Goal: Browse casually: Explore the website without a specific task or goal

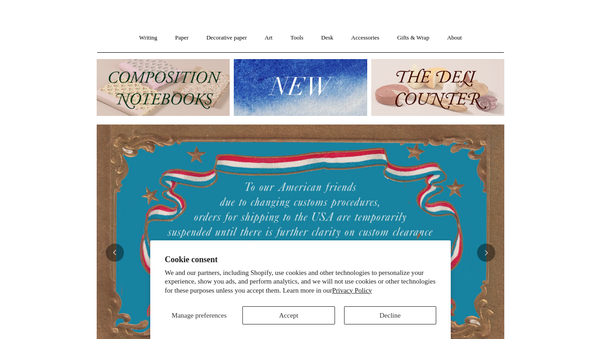
scroll to position [64, 0]
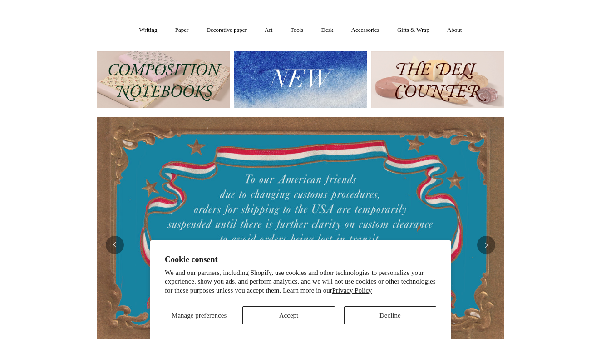
click at [307, 320] on button "Accept" at bounding box center [289, 315] width 92 height 18
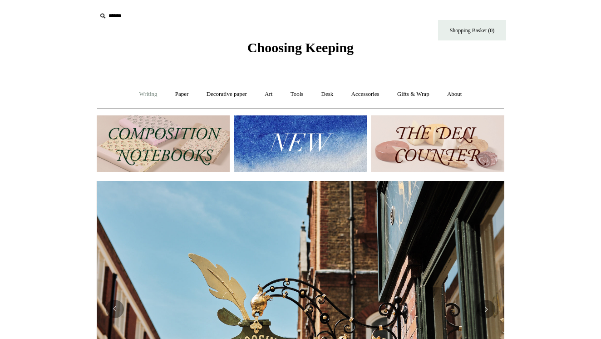
scroll to position [0, 408]
click at [147, 92] on link "Writing +" at bounding box center [148, 94] width 35 height 24
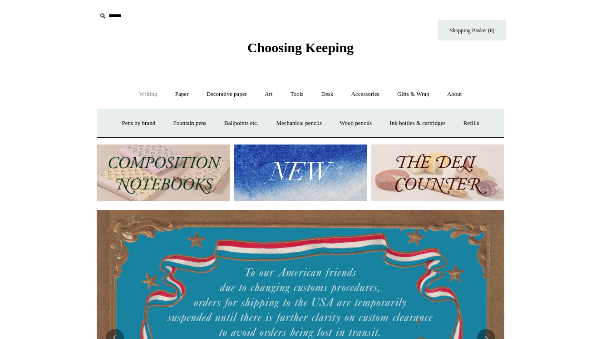
scroll to position [0, 0]
click at [183, 96] on link "Paper +" at bounding box center [182, 94] width 30 height 24
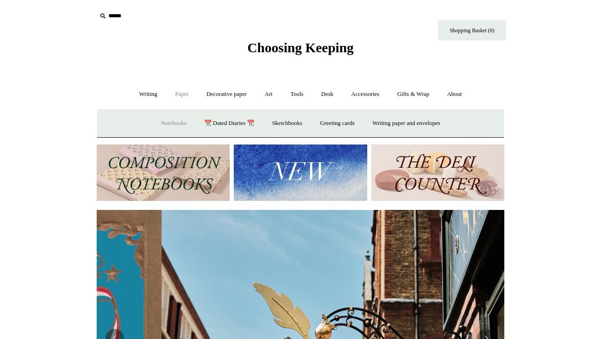
scroll to position [0, 408]
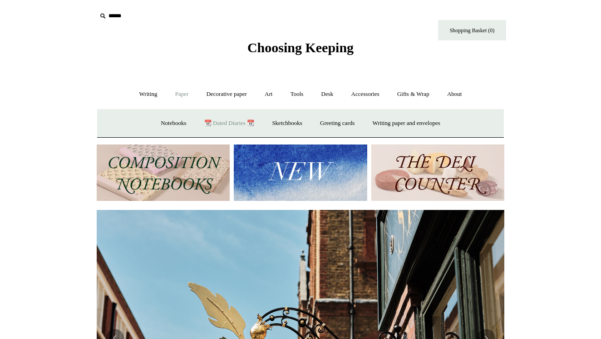
click at [239, 121] on link "📆 Dated Diaries 📆" at bounding box center [229, 123] width 66 height 24
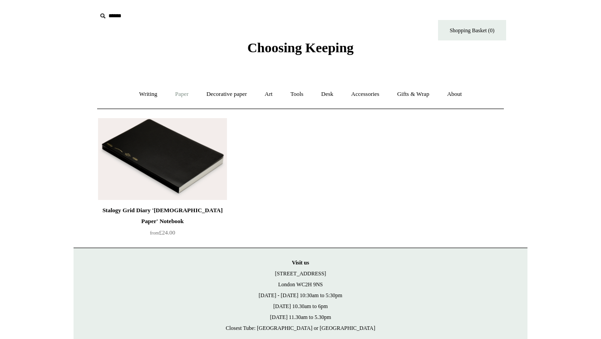
click at [181, 91] on link "Paper +" at bounding box center [182, 94] width 30 height 24
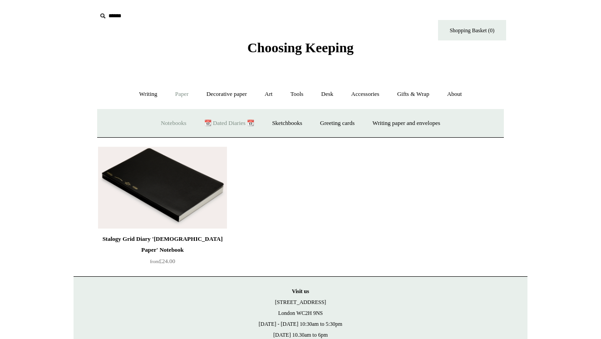
click at [162, 121] on link "Notebooks +" at bounding box center [174, 123] width 42 height 24
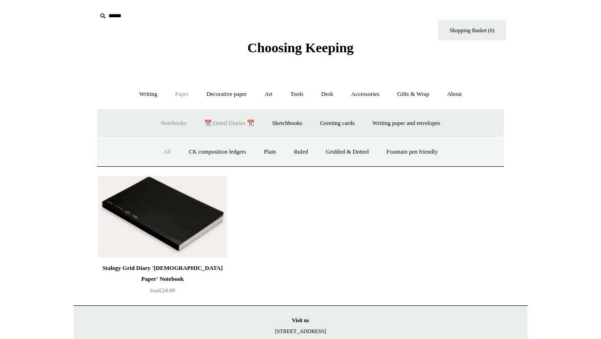
click at [158, 149] on link "All" at bounding box center [167, 152] width 24 height 24
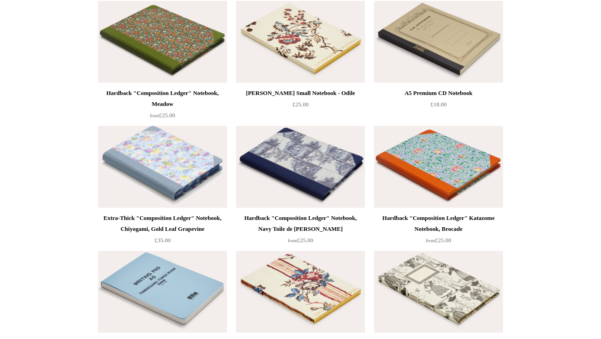
scroll to position [4239, 0]
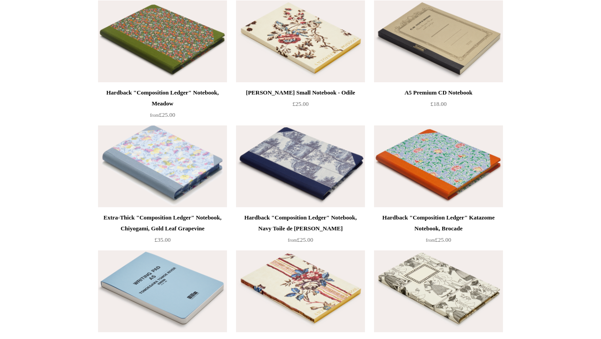
click at [437, 172] on img at bounding box center [438, 166] width 129 height 82
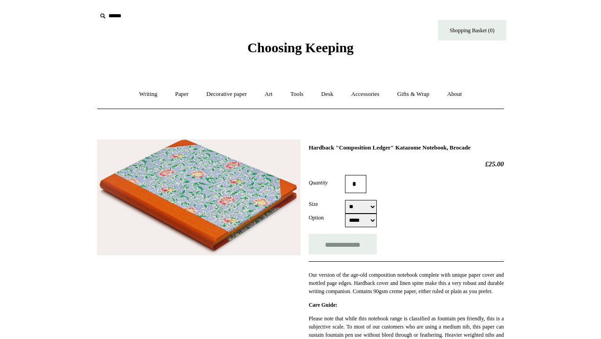
select select "**"
select select "*****"
click at [361, 89] on link "Accessories +" at bounding box center [365, 94] width 45 height 24
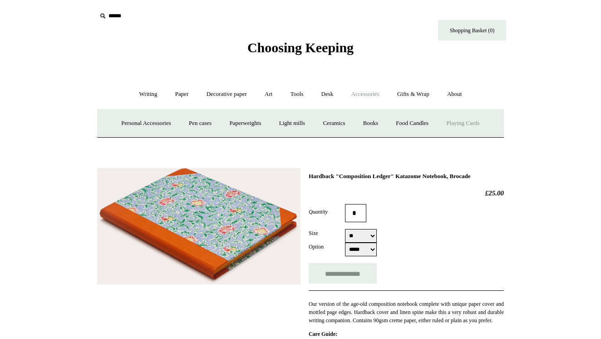
click at [462, 118] on link "Playing Cards" at bounding box center [463, 123] width 50 height 24
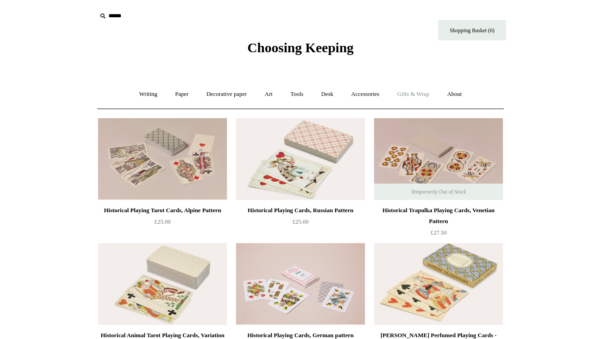
click at [431, 91] on link "Gifts & Wrap +" at bounding box center [413, 94] width 49 height 24
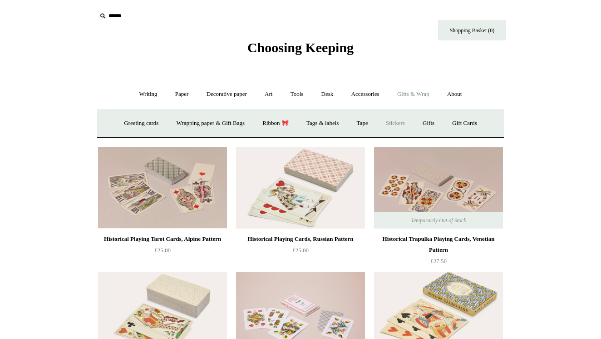
click at [408, 122] on link "Stickers" at bounding box center [395, 123] width 35 height 24
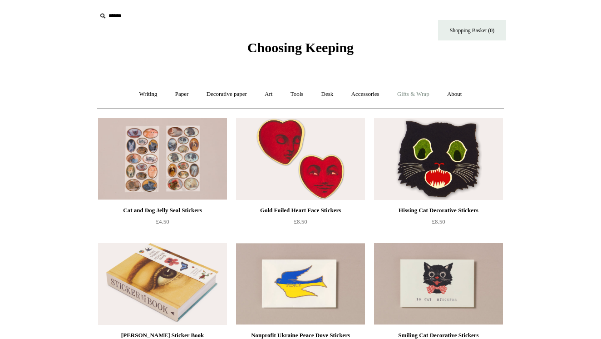
click at [430, 92] on link "Gifts & Wrap +" at bounding box center [413, 94] width 49 height 24
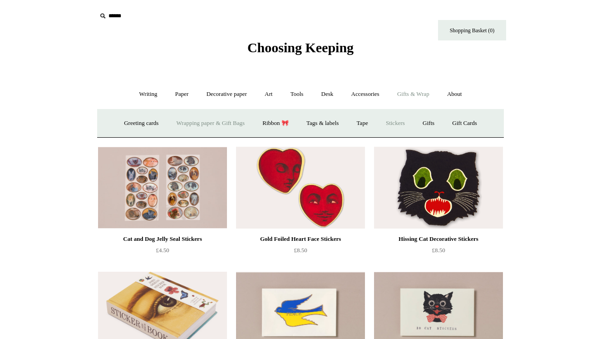
click at [221, 124] on link "Wrapping paper & Gift Bags" at bounding box center [210, 123] width 84 height 24
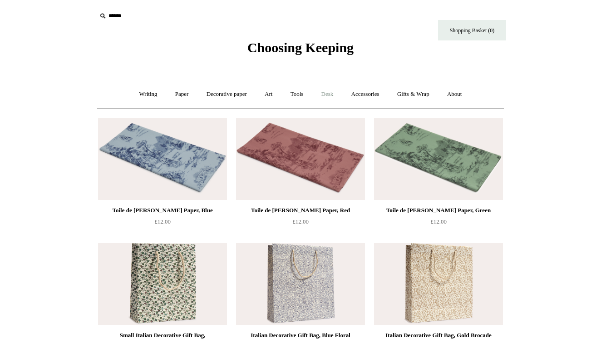
click at [329, 94] on link "Desk +" at bounding box center [327, 94] width 29 height 24
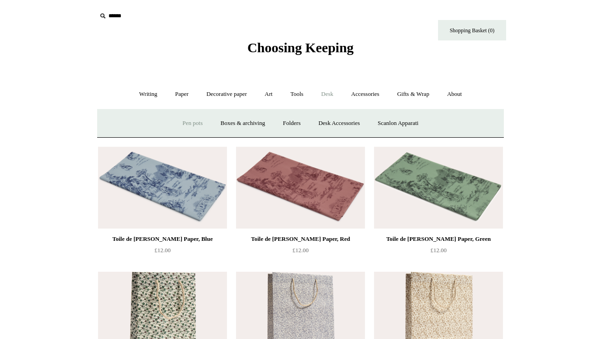
click at [188, 123] on link "Pen pots" at bounding box center [192, 123] width 36 height 24
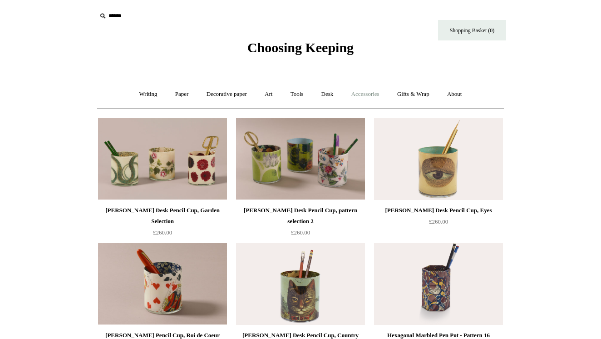
click at [373, 91] on link "Accessories +" at bounding box center [365, 94] width 45 height 24
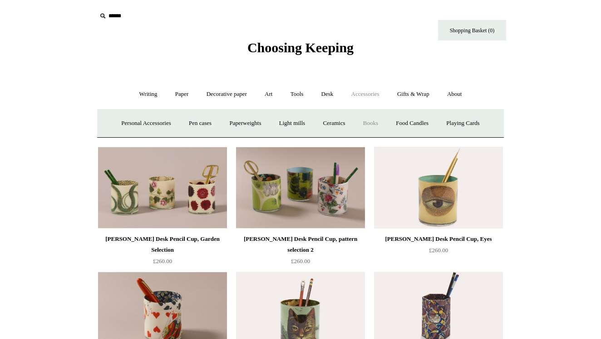
click at [374, 121] on link "Books" at bounding box center [370, 123] width 31 height 24
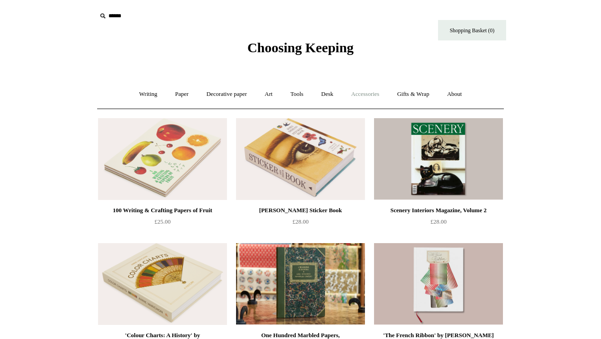
click at [376, 93] on link "Accessories +" at bounding box center [365, 94] width 45 height 24
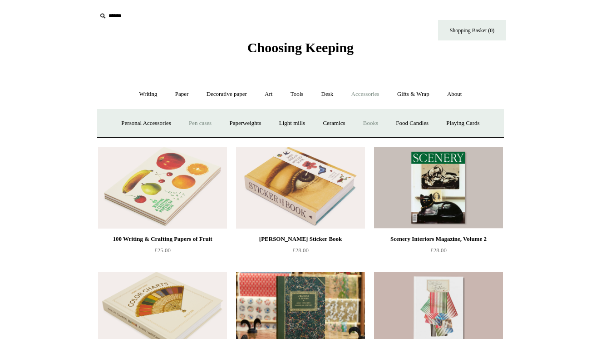
click at [193, 124] on link "Pen cases" at bounding box center [200, 123] width 39 height 24
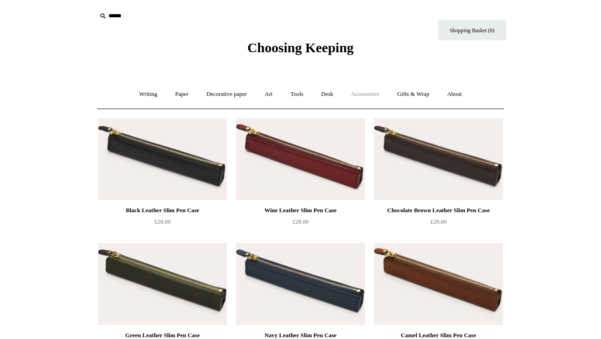
click at [372, 91] on link "Accessories +" at bounding box center [365, 94] width 45 height 24
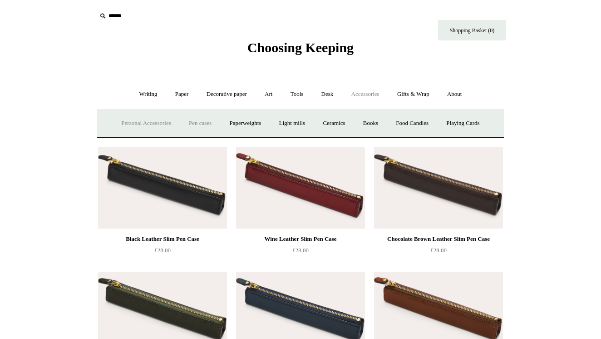
click at [128, 121] on link "Personal Accessories +" at bounding box center [146, 123] width 66 height 24
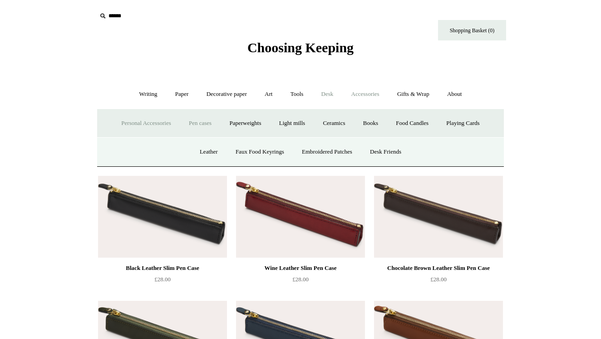
click at [319, 94] on link "Desk +" at bounding box center [327, 94] width 29 height 24
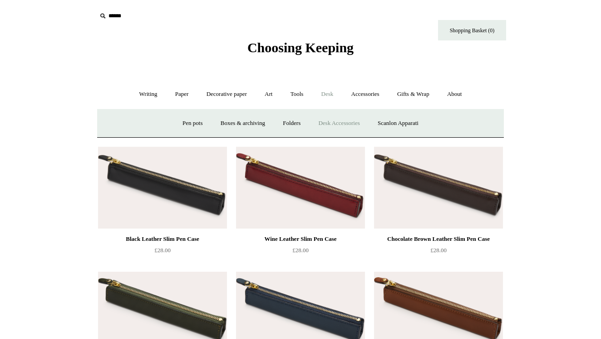
click at [343, 120] on link "Desk Accessories" at bounding box center [339, 123] width 58 height 24
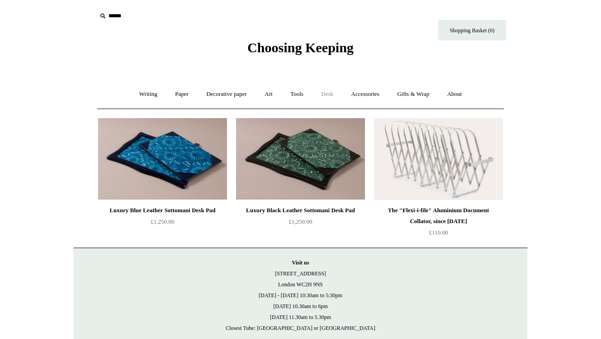
click at [330, 96] on link "Desk +" at bounding box center [327, 94] width 29 height 24
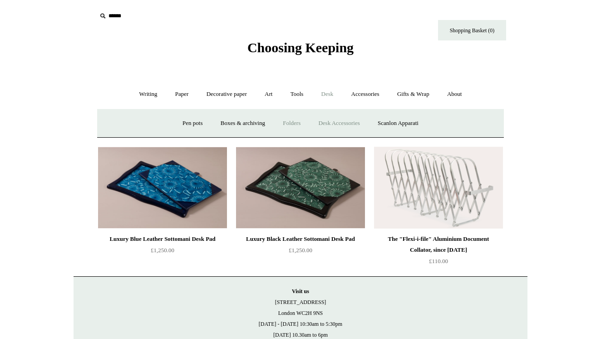
click at [291, 119] on link "Folders" at bounding box center [292, 123] width 34 height 24
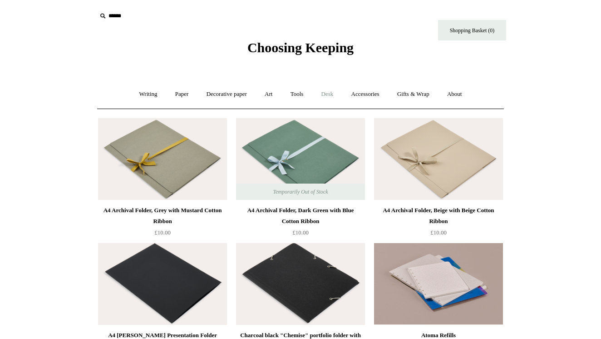
click at [324, 89] on link "Desk +" at bounding box center [327, 94] width 29 height 24
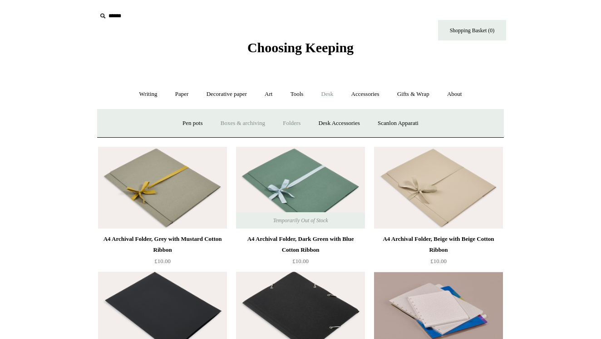
click at [240, 122] on link "Boxes & archiving" at bounding box center [243, 123] width 61 height 24
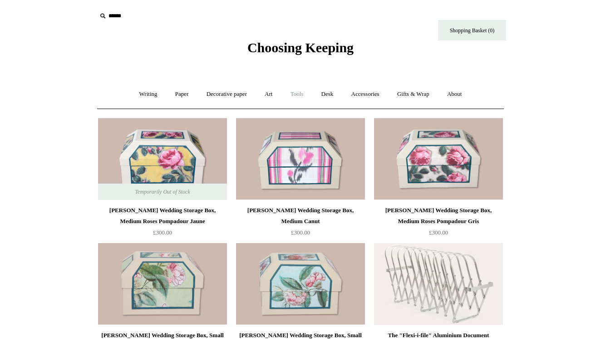
click at [298, 95] on link "Tools +" at bounding box center [297, 94] width 30 height 24
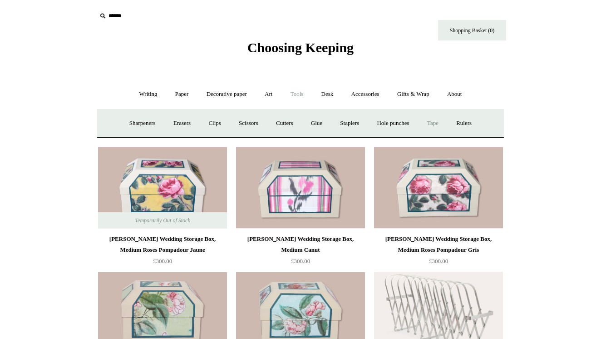
click at [443, 124] on link "Tape +" at bounding box center [433, 123] width 28 height 24
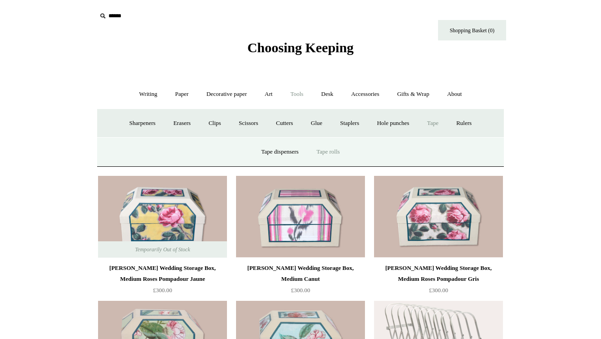
click at [327, 152] on link "Tape rolls" at bounding box center [328, 152] width 40 height 24
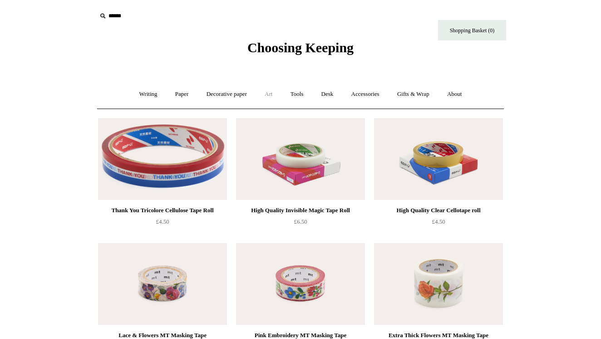
click at [273, 92] on link "Art +" at bounding box center [269, 94] width 24 height 24
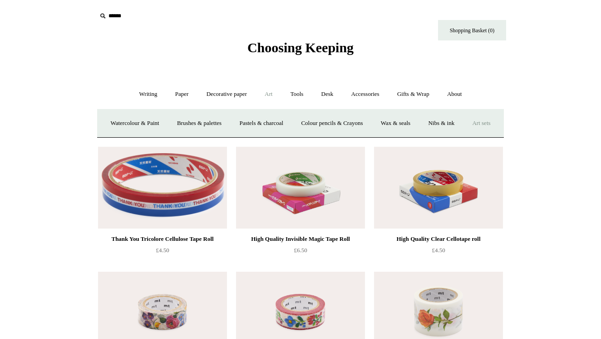
click at [464, 135] on link "Art sets" at bounding box center [481, 123] width 35 height 24
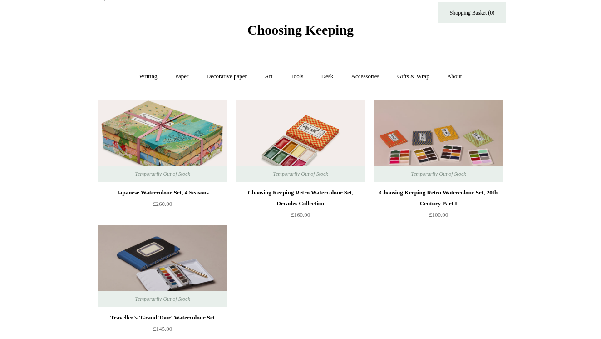
scroll to position [24, 0]
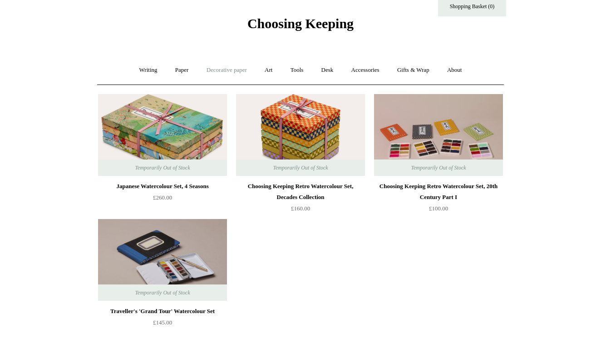
click at [238, 68] on link "Decorative paper +" at bounding box center [226, 70] width 57 height 24
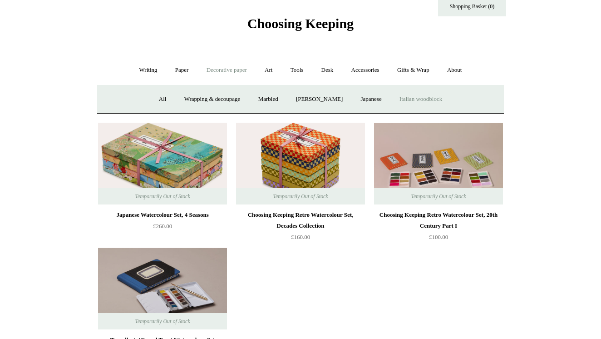
click at [410, 99] on link "Italian woodblock" at bounding box center [420, 99] width 59 height 24
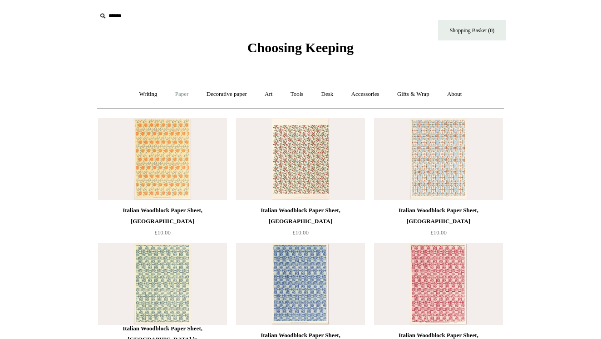
click at [179, 94] on link "Paper +" at bounding box center [182, 94] width 30 height 24
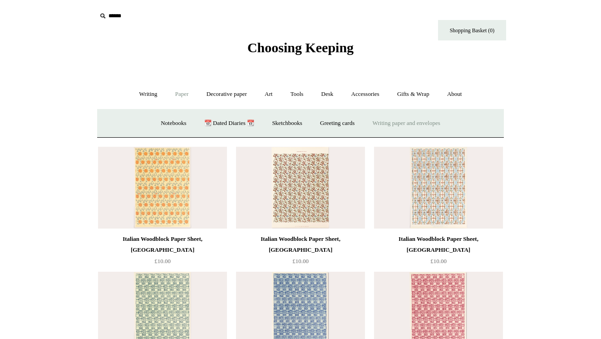
click at [386, 125] on link "Writing paper and envelopes +" at bounding box center [407, 123] width 84 height 24
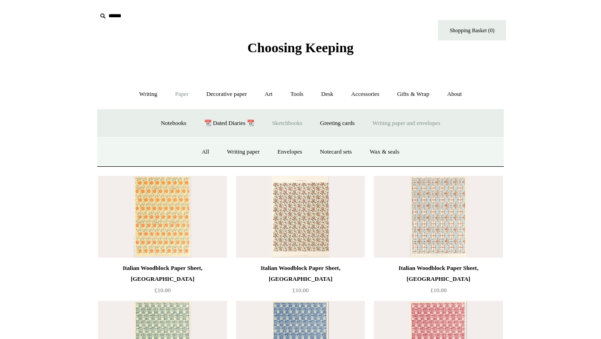
click at [286, 119] on link "Sketchbooks +" at bounding box center [287, 123] width 46 height 24
click at [218, 119] on link "📆 Dated Diaries 📆" at bounding box center [229, 123] width 66 height 24
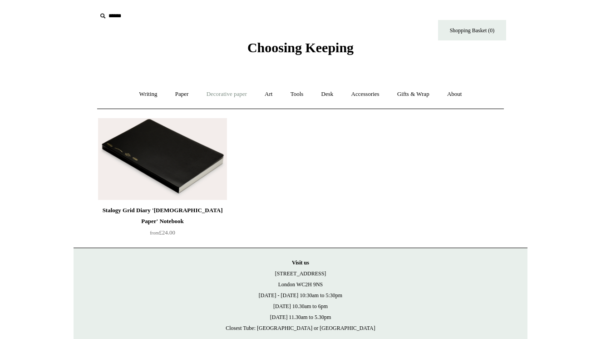
click at [218, 98] on link "Decorative paper +" at bounding box center [226, 94] width 57 height 24
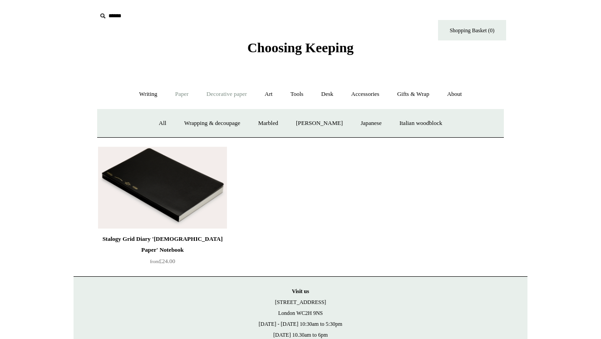
click at [182, 94] on link "Paper +" at bounding box center [182, 94] width 30 height 24
click at [163, 122] on link "Notebooks +" at bounding box center [174, 123] width 42 height 24
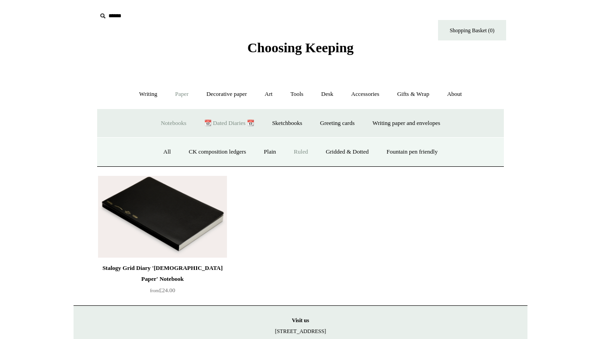
click at [308, 150] on link "Ruled" at bounding box center [301, 152] width 30 height 24
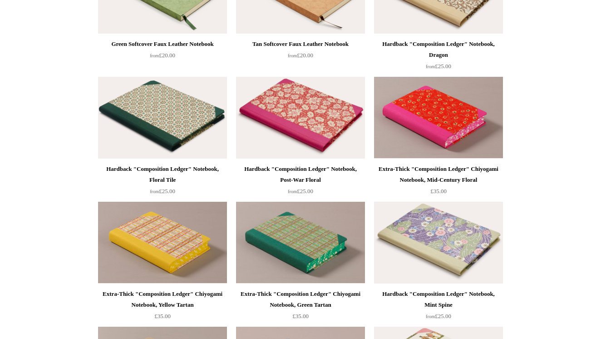
scroll to position [793, 0]
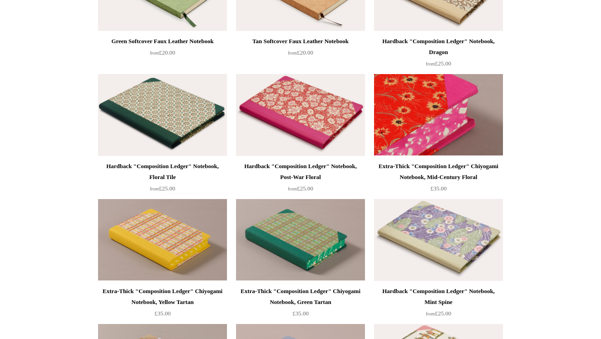
click at [428, 118] on img at bounding box center [438, 115] width 129 height 82
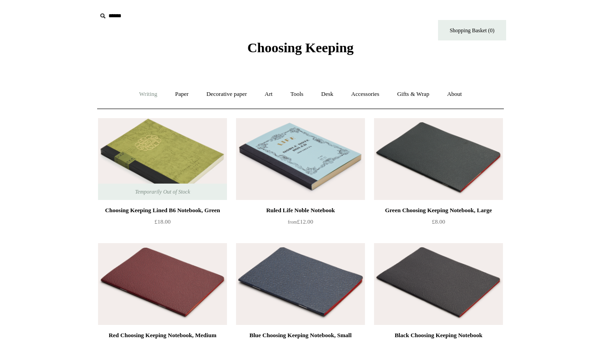
scroll to position [0, 0]
click at [150, 95] on link "Writing +" at bounding box center [148, 94] width 35 height 24
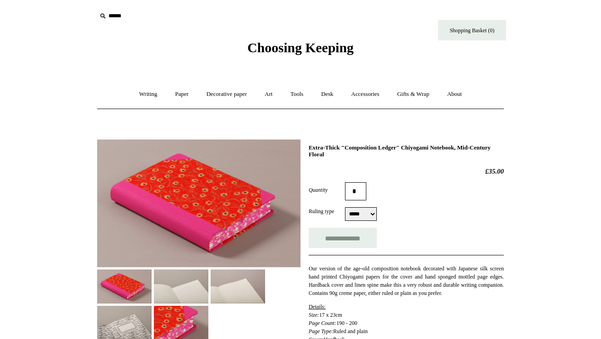
select select "*****"
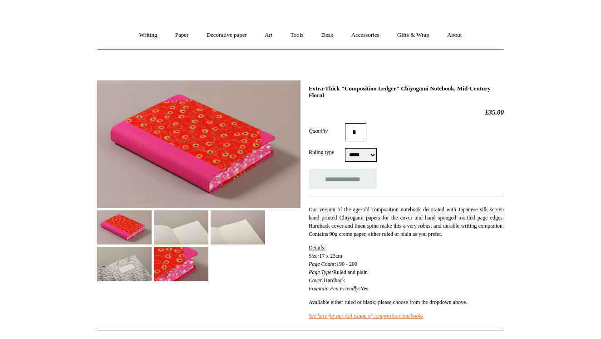
scroll to position [90, 0]
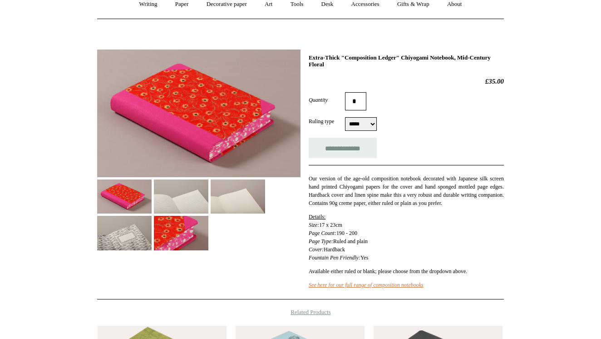
click at [80, 0] on html "Menu Choosing Keeping * Shipping Information Shopping Basket (0) * ⤺ + +" at bounding box center [300, 249] width 601 height 678
